Goal: Information Seeking & Learning: Learn about a topic

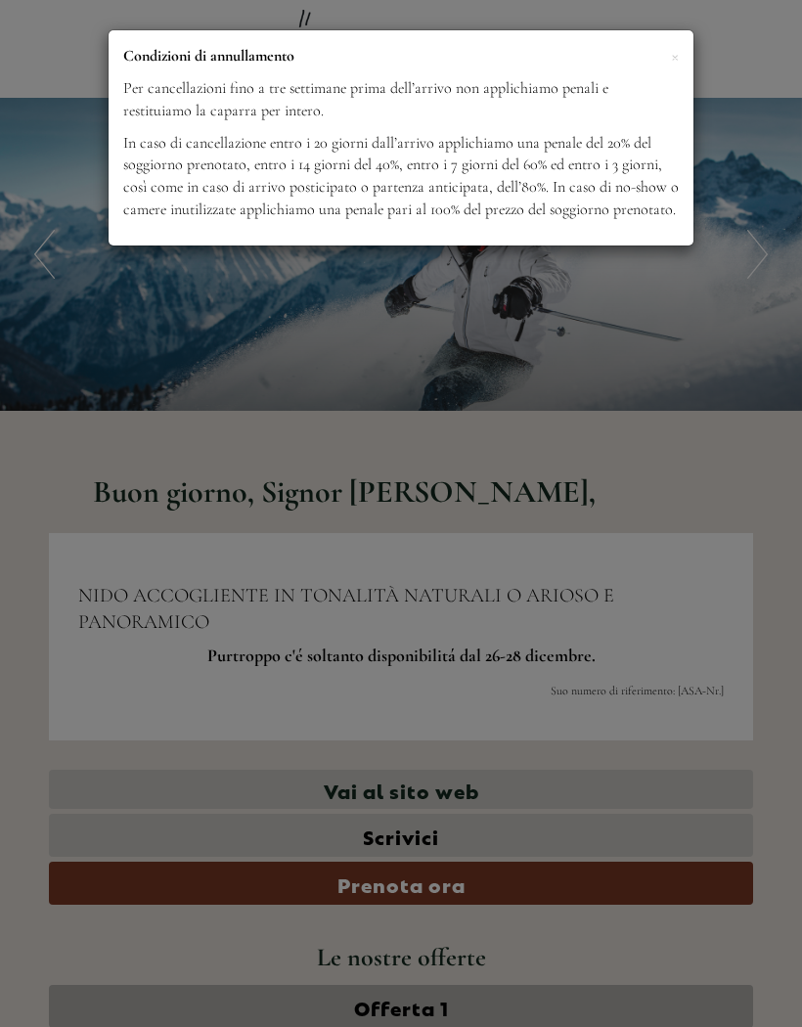
scroll to position [1138, 0]
click at [91, 328] on div "× Condizioni di annullamento Per cancellazioni fino a tre settimane prima dell’…" at bounding box center [401, 513] width 802 height 1027
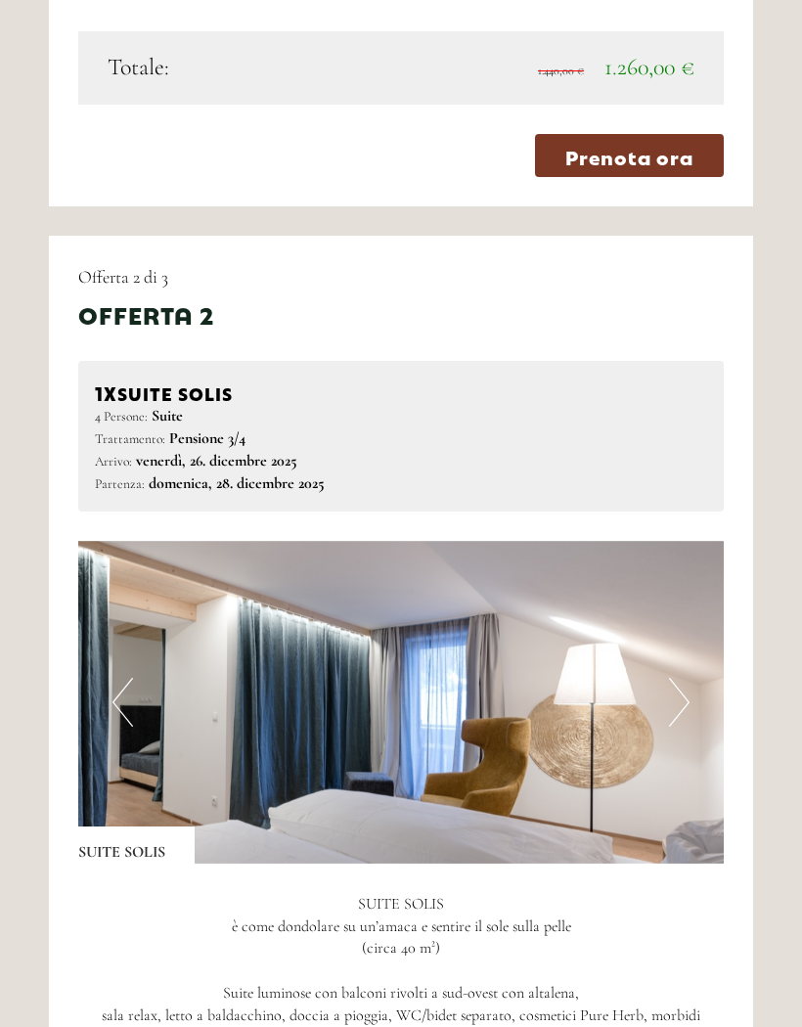
scroll to position [2240, 0]
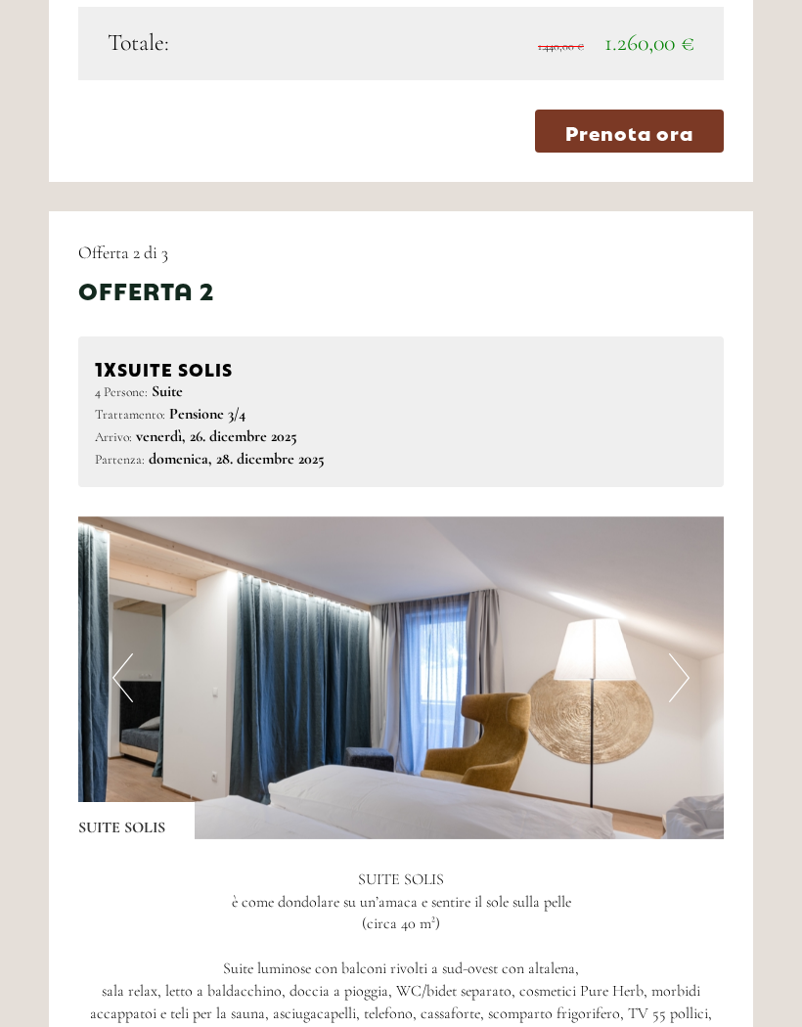
click at [684, 681] on img at bounding box center [401, 678] width 646 height 323
click at [694, 655] on img at bounding box center [401, 678] width 646 height 323
click at [682, 653] on button "Next" at bounding box center [679, 677] width 21 height 49
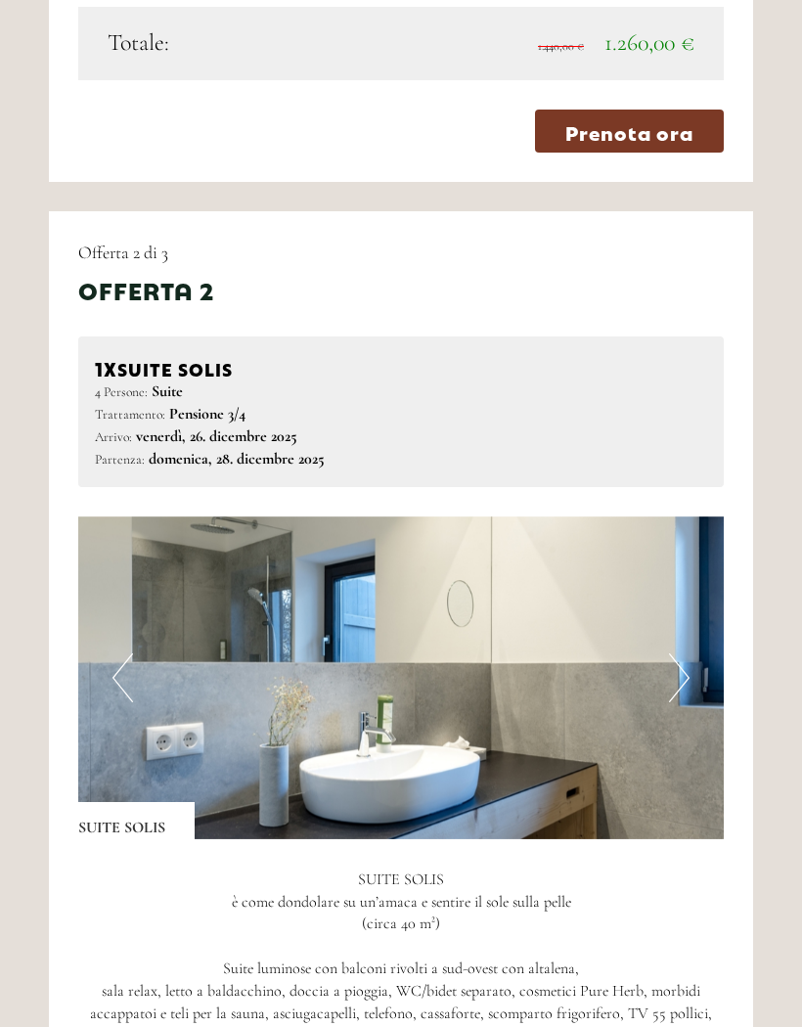
click at [681, 656] on button "Next" at bounding box center [679, 677] width 21 height 49
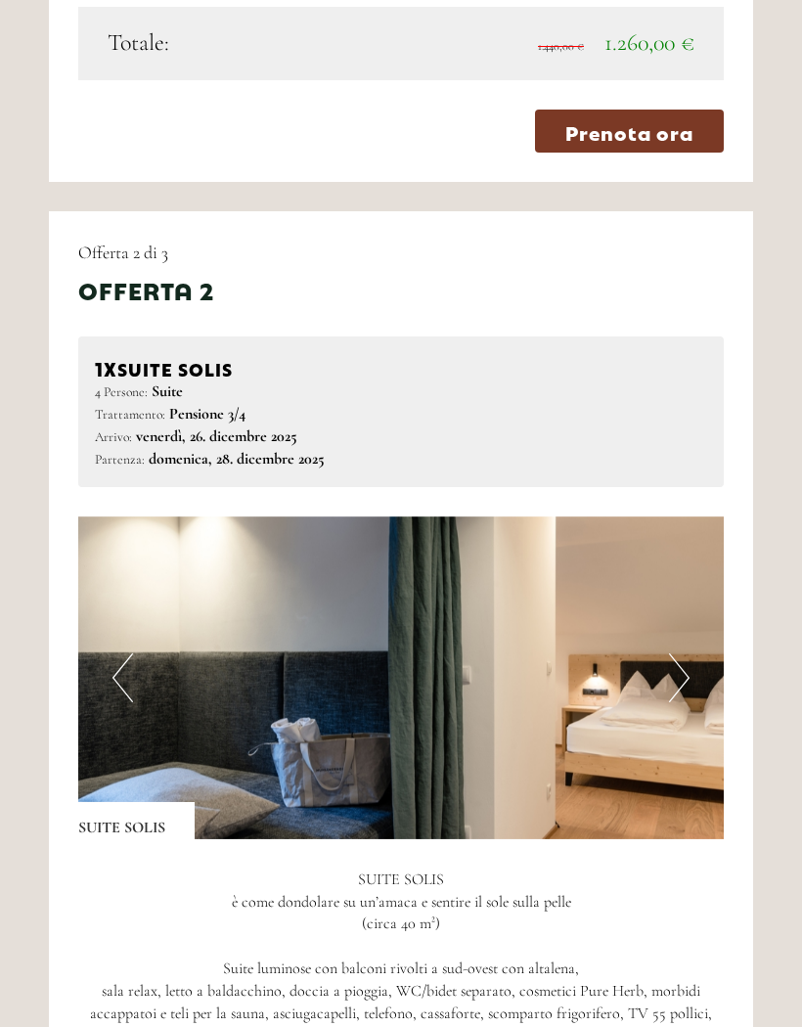
click at [683, 658] on button "Next" at bounding box center [679, 677] width 21 height 49
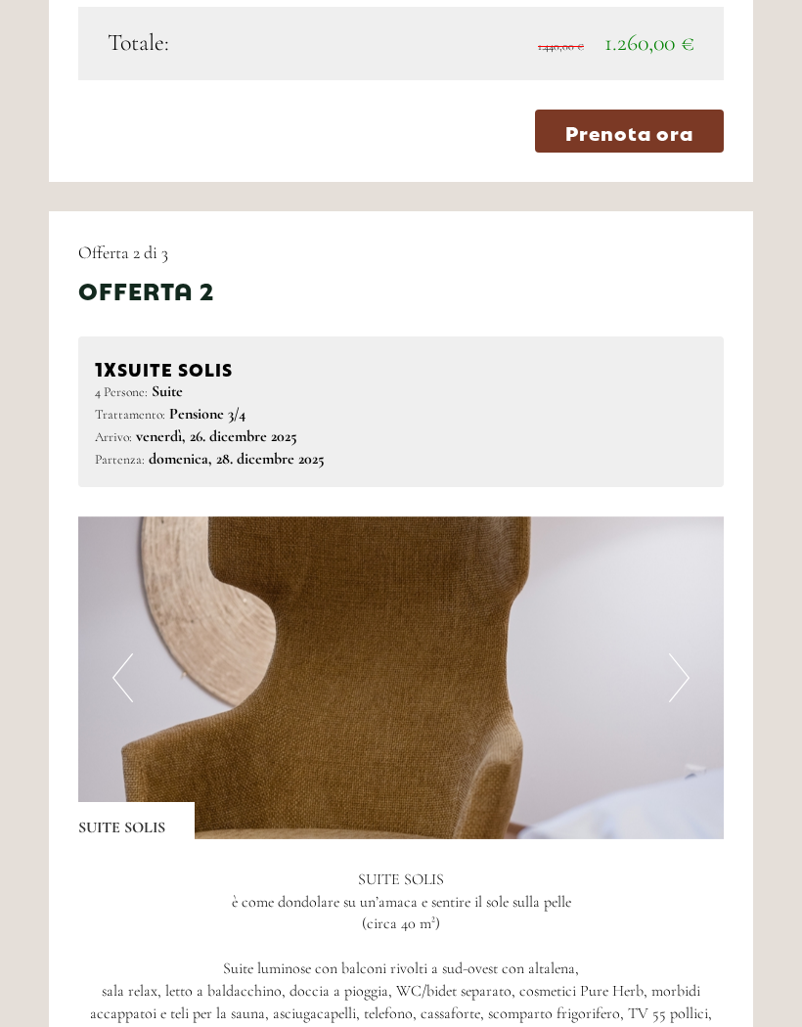
click at [687, 656] on button "Next" at bounding box center [679, 677] width 21 height 49
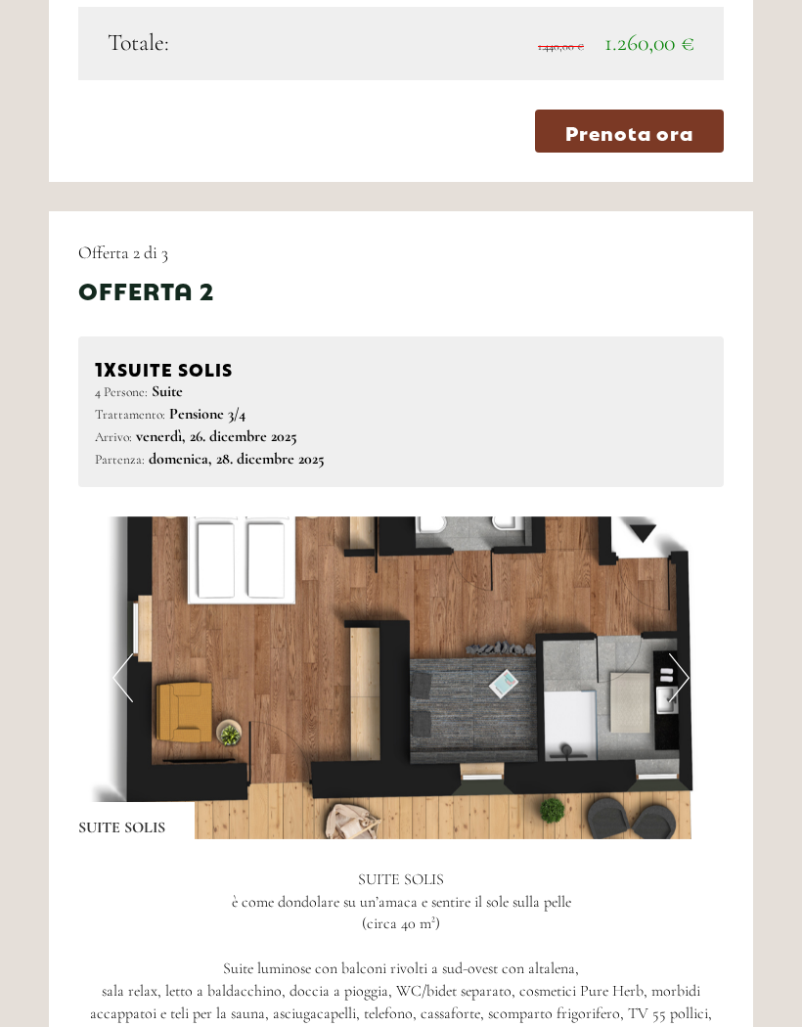
click at [683, 660] on button "Next" at bounding box center [679, 677] width 21 height 49
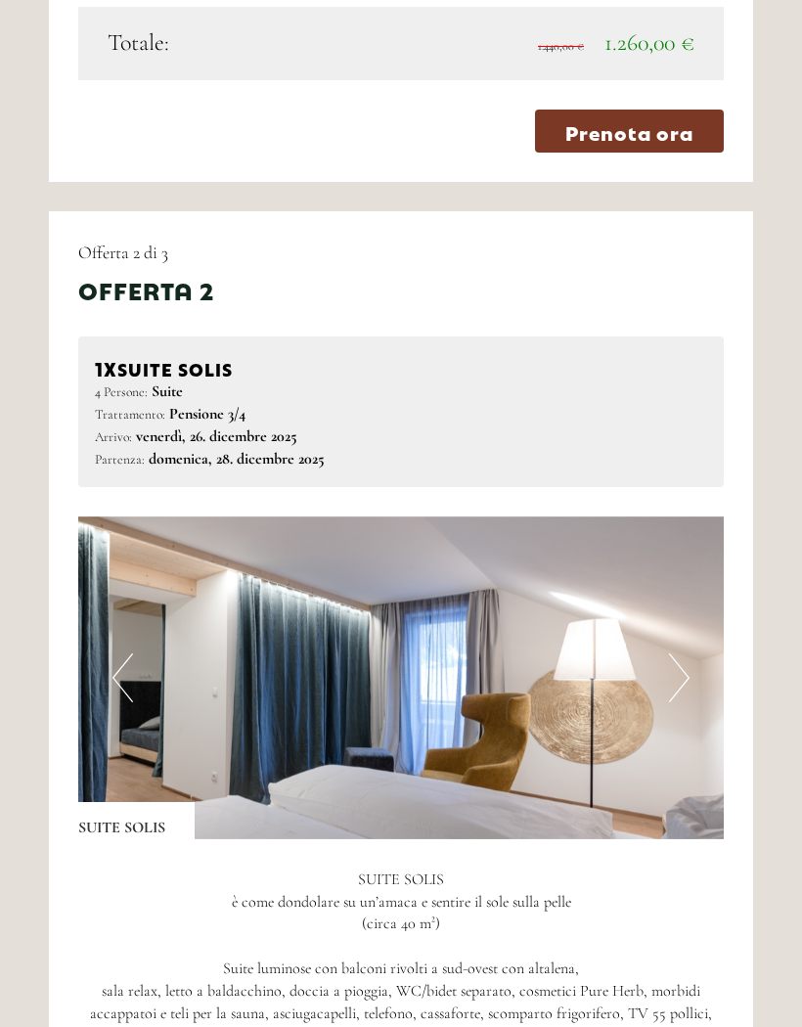
click at [675, 656] on button "Next" at bounding box center [679, 677] width 21 height 49
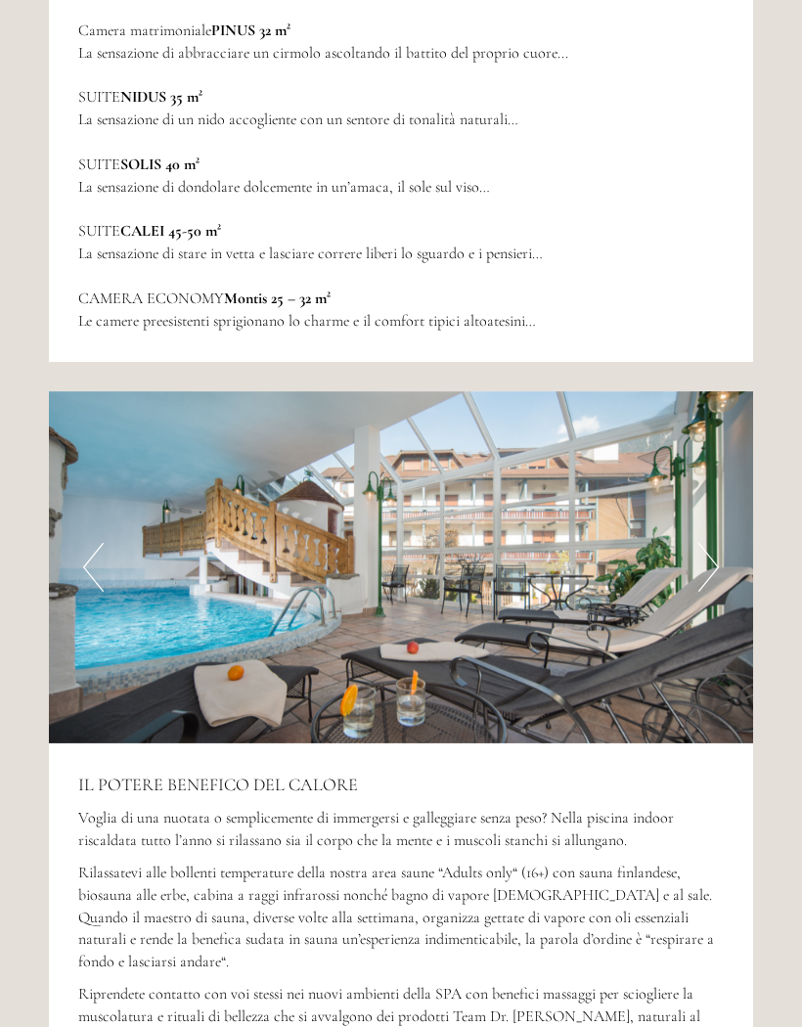
scroll to position [5966, 0]
click at [688, 490] on img at bounding box center [401, 567] width 704 height 352
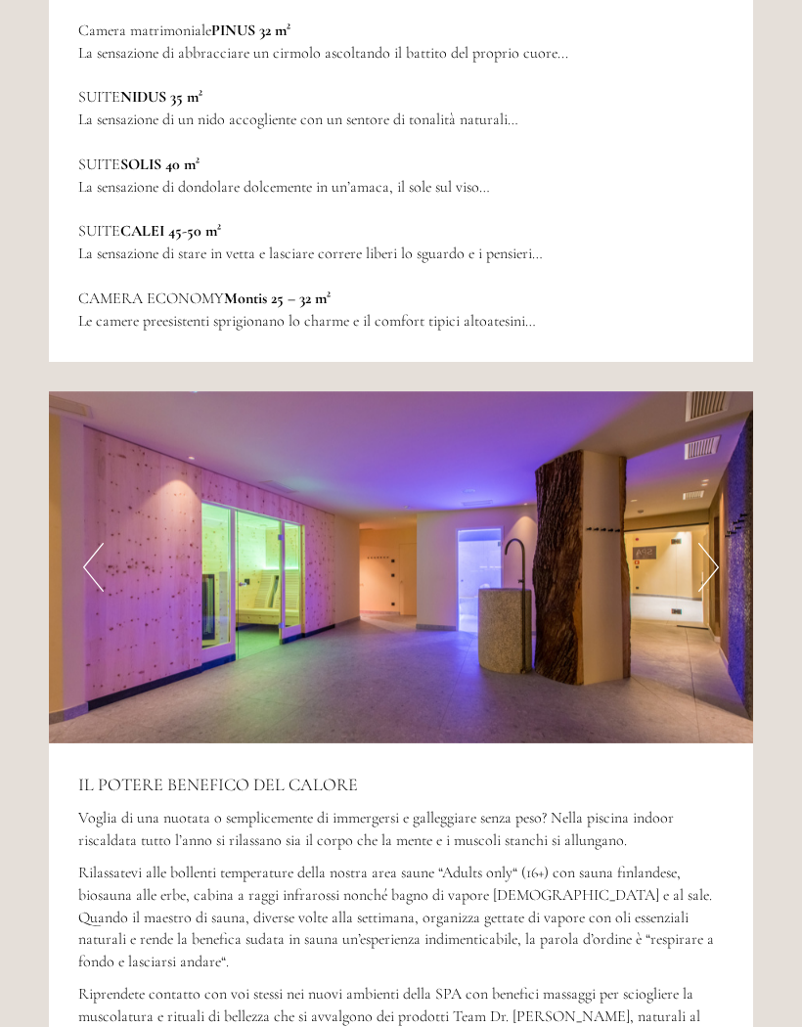
click at [708, 543] on button "Next" at bounding box center [708, 567] width 21 height 49
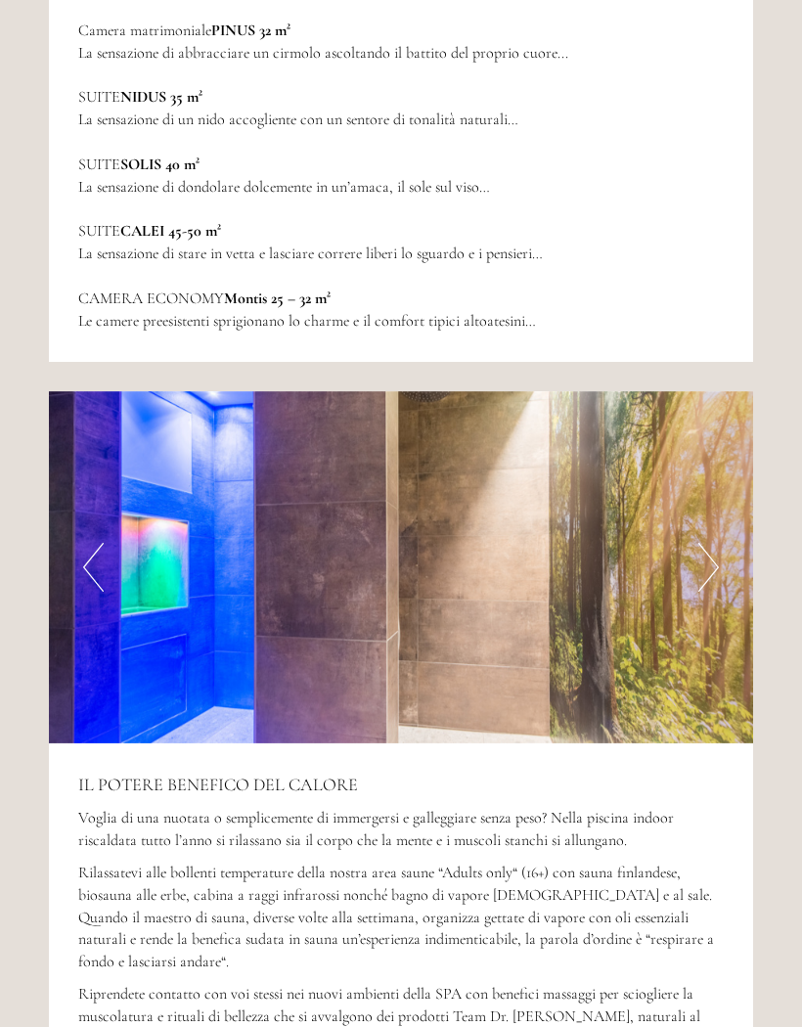
click at [710, 543] on button "Next" at bounding box center [708, 567] width 21 height 49
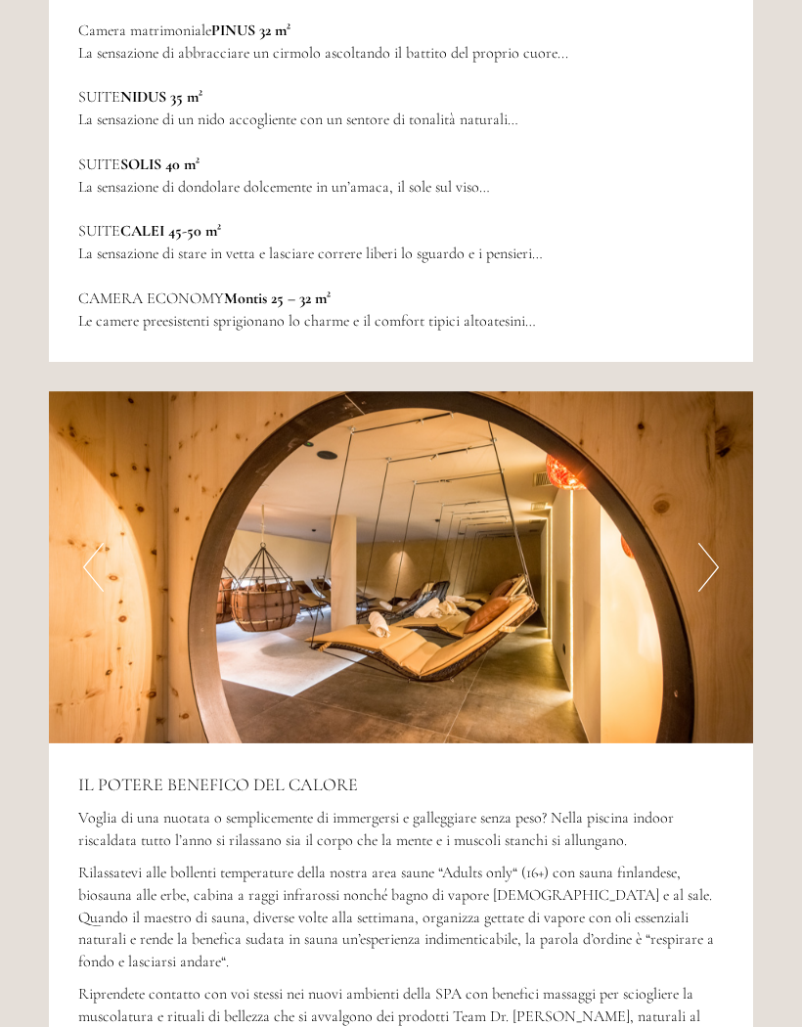
click at [701, 543] on button "Next" at bounding box center [708, 567] width 21 height 49
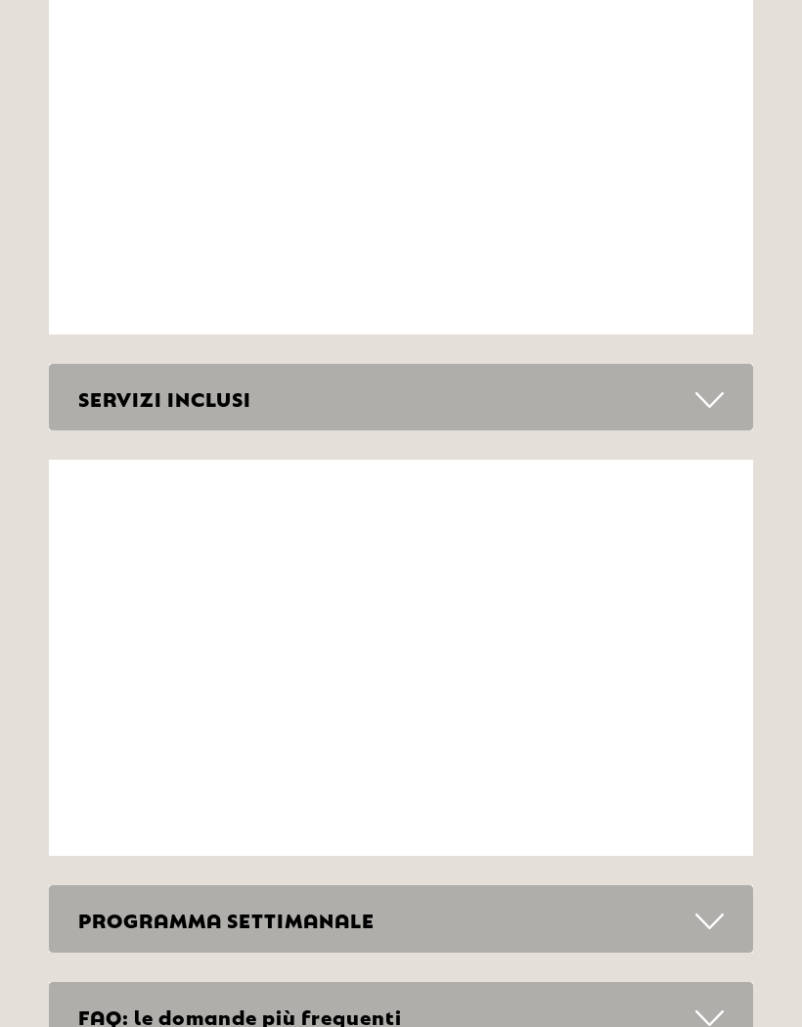
scroll to position [7755, 0]
click at [134, 364] on div "SERVIZI INCLUSI" at bounding box center [401, 397] width 704 height 67
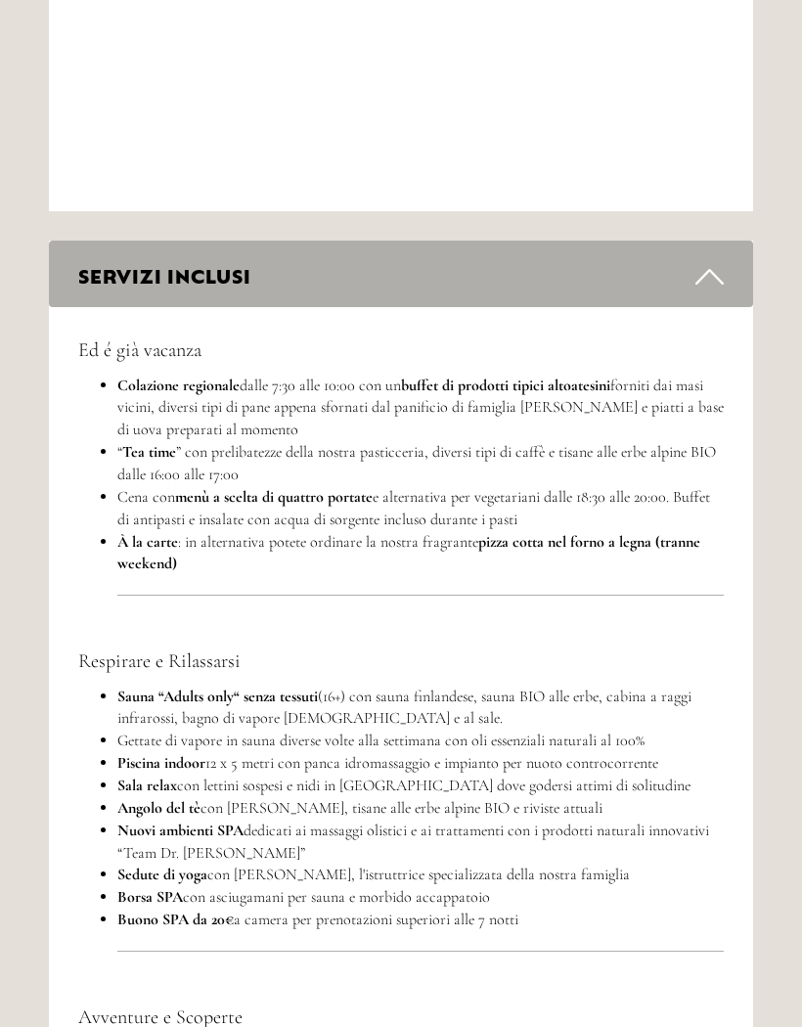
scroll to position [7879, 0]
click at [711, 260] on icon at bounding box center [709, 276] width 28 height 33
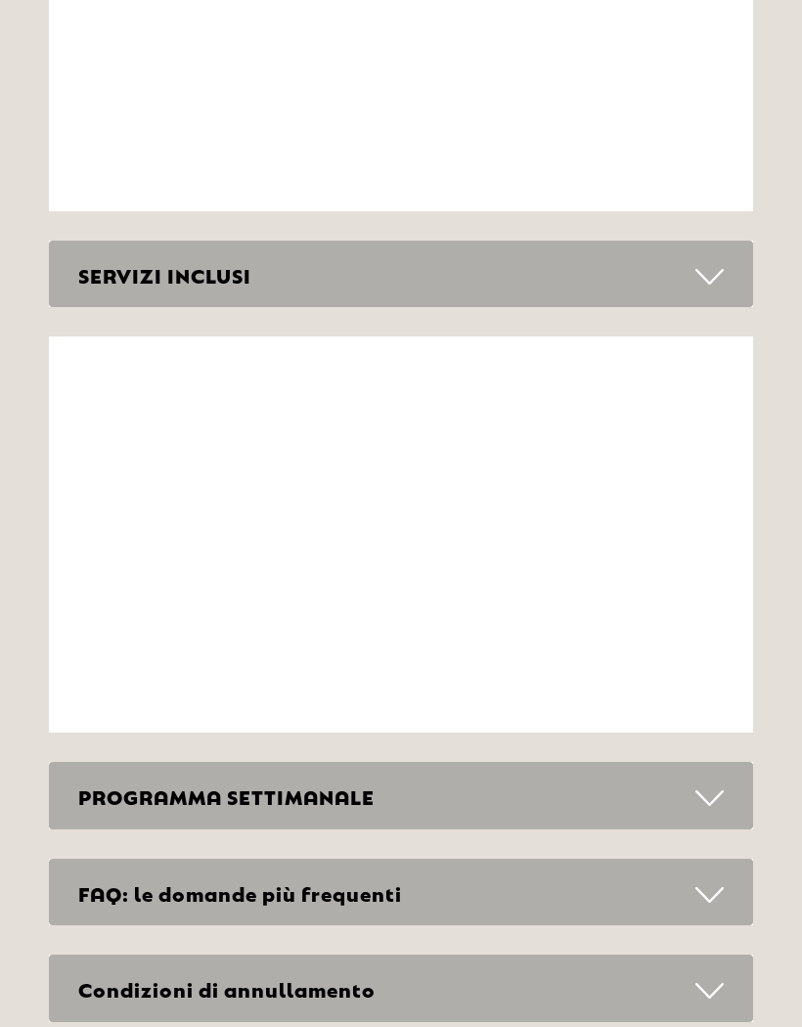
click at [706, 782] on icon at bounding box center [709, 798] width 28 height 33
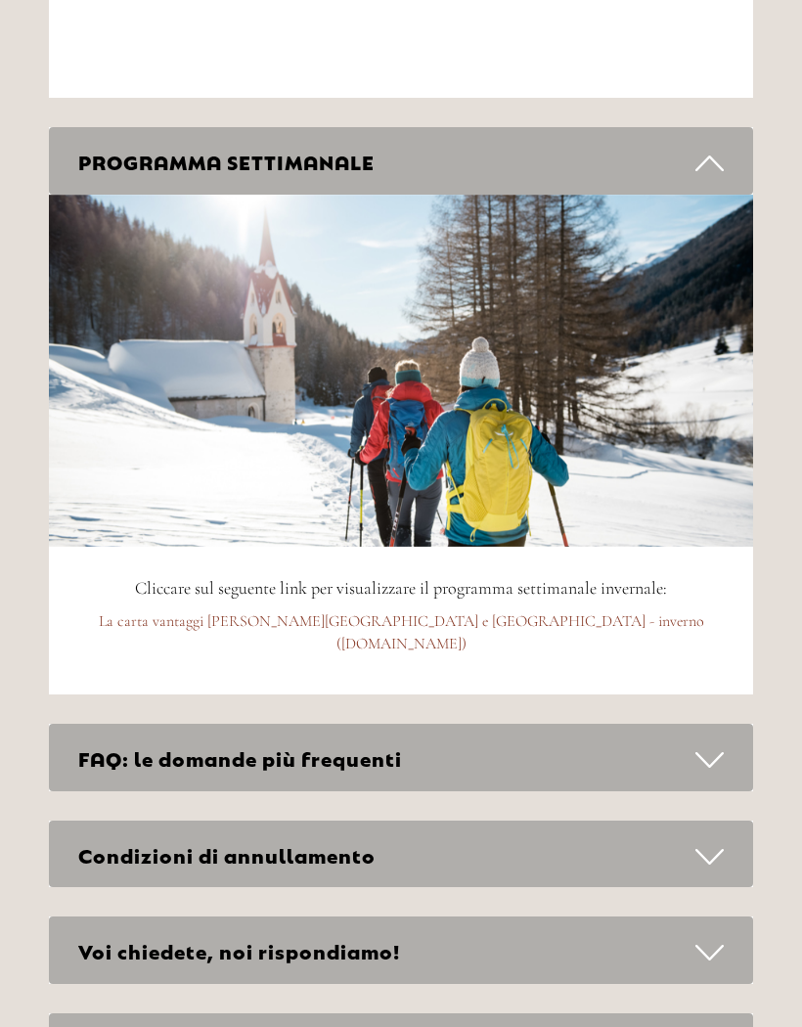
scroll to position [8513, 0]
click at [726, 724] on div "FAQ: le domande più frequenti" at bounding box center [401, 757] width 704 height 67
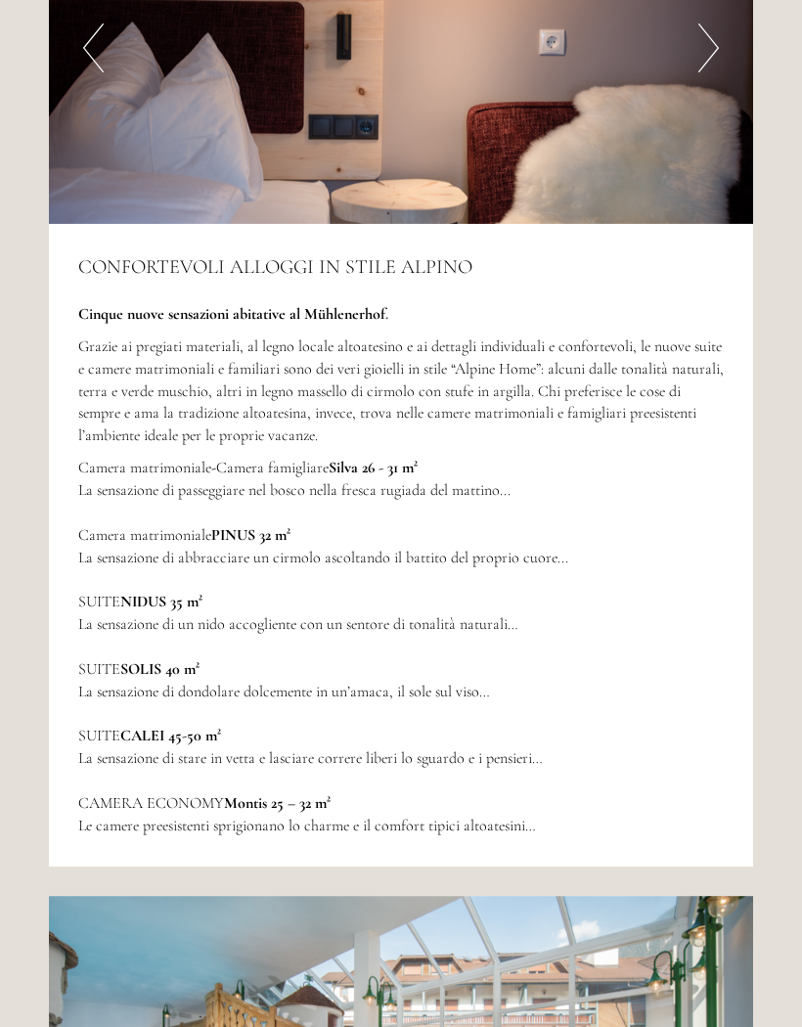
scroll to position [5376, 0]
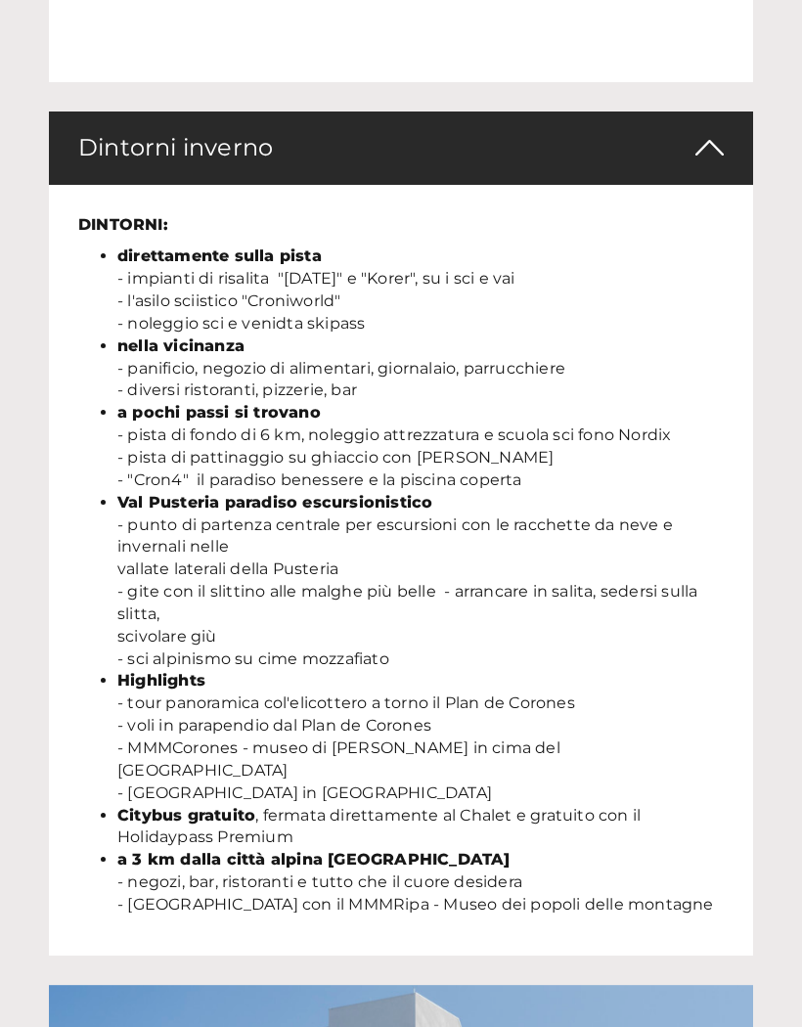
scroll to position [4897, 0]
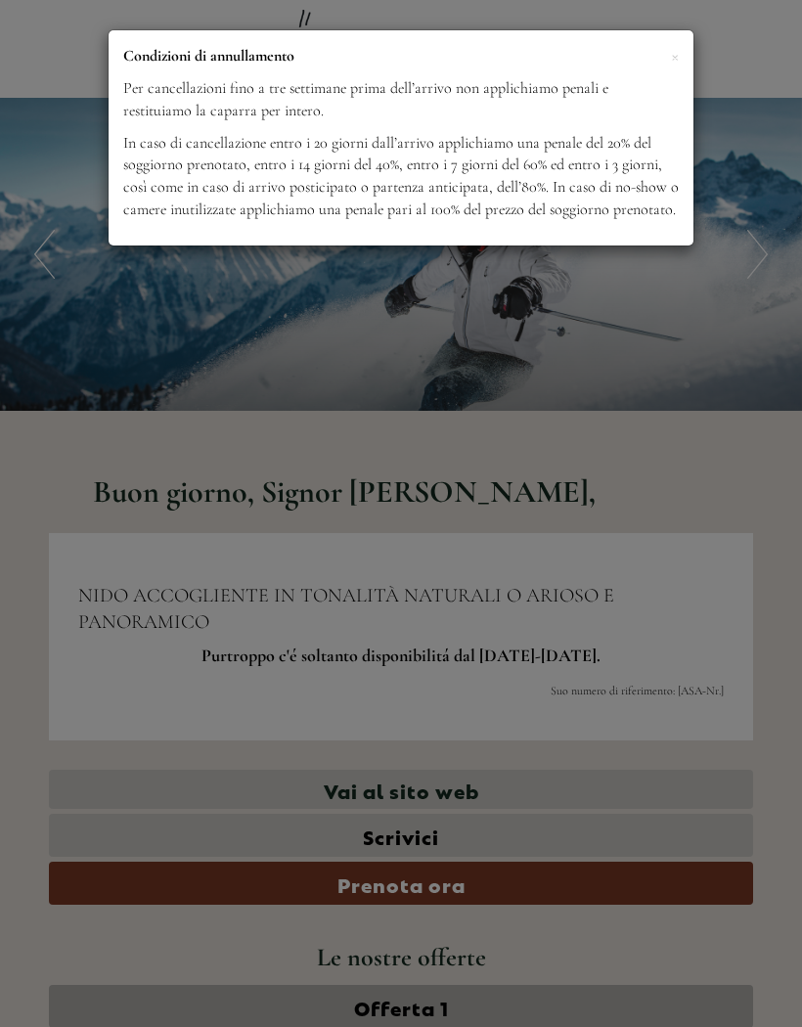
scroll to position [1138, 0]
click at [726, 320] on div "× Condizioni di annullamento Per cancellazioni fino a tre settimane prima dell’…" at bounding box center [401, 513] width 802 height 1027
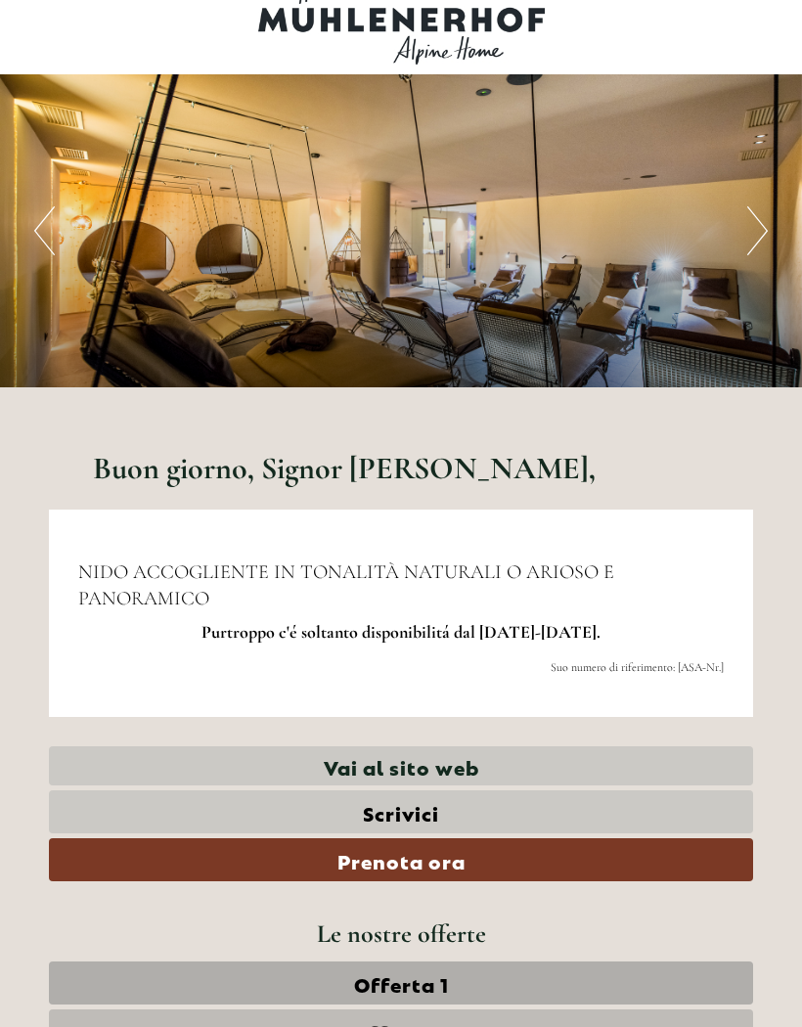
scroll to position [0, 0]
